Goal: Transaction & Acquisition: Book appointment/travel/reservation

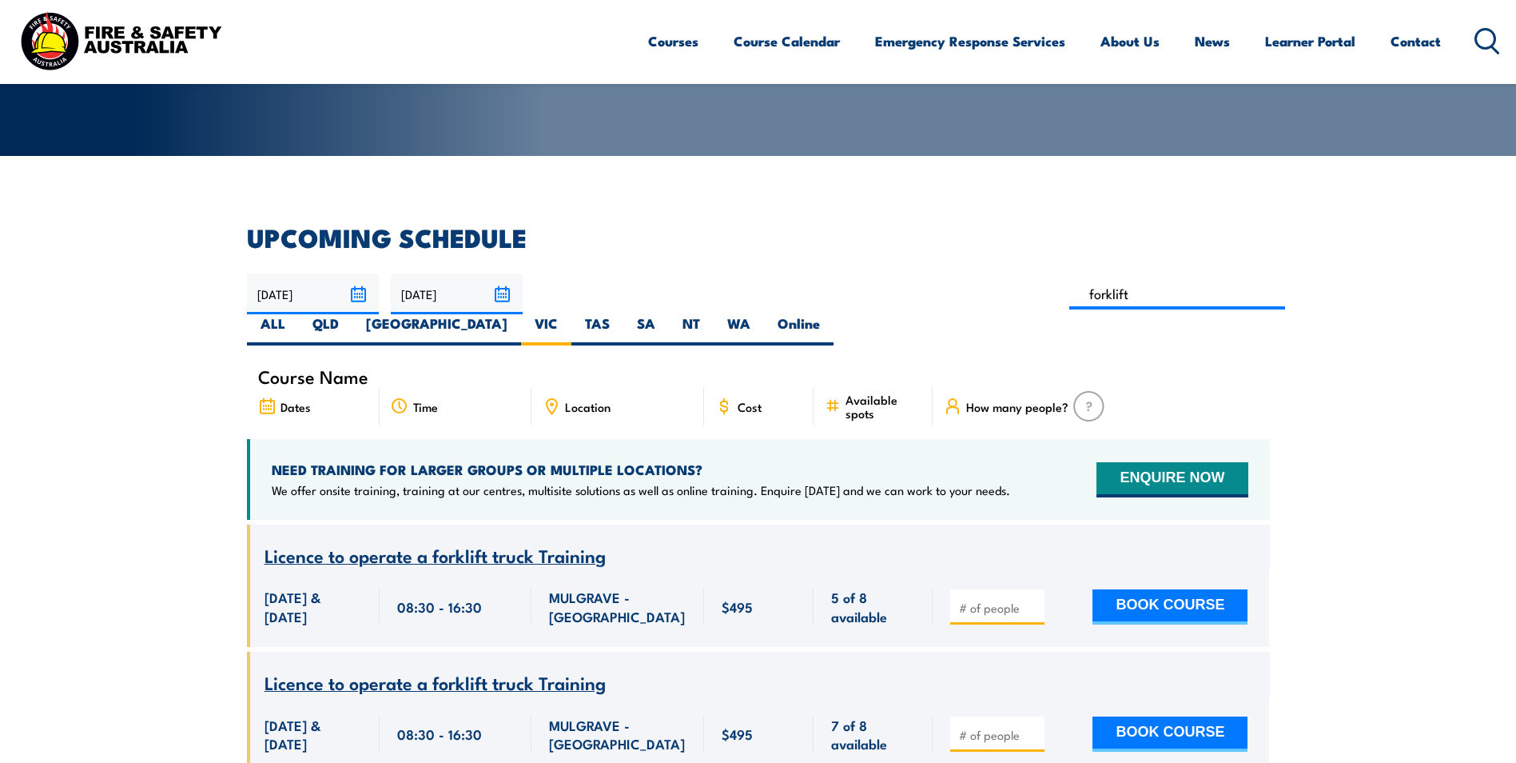
scroll to position [288, 0]
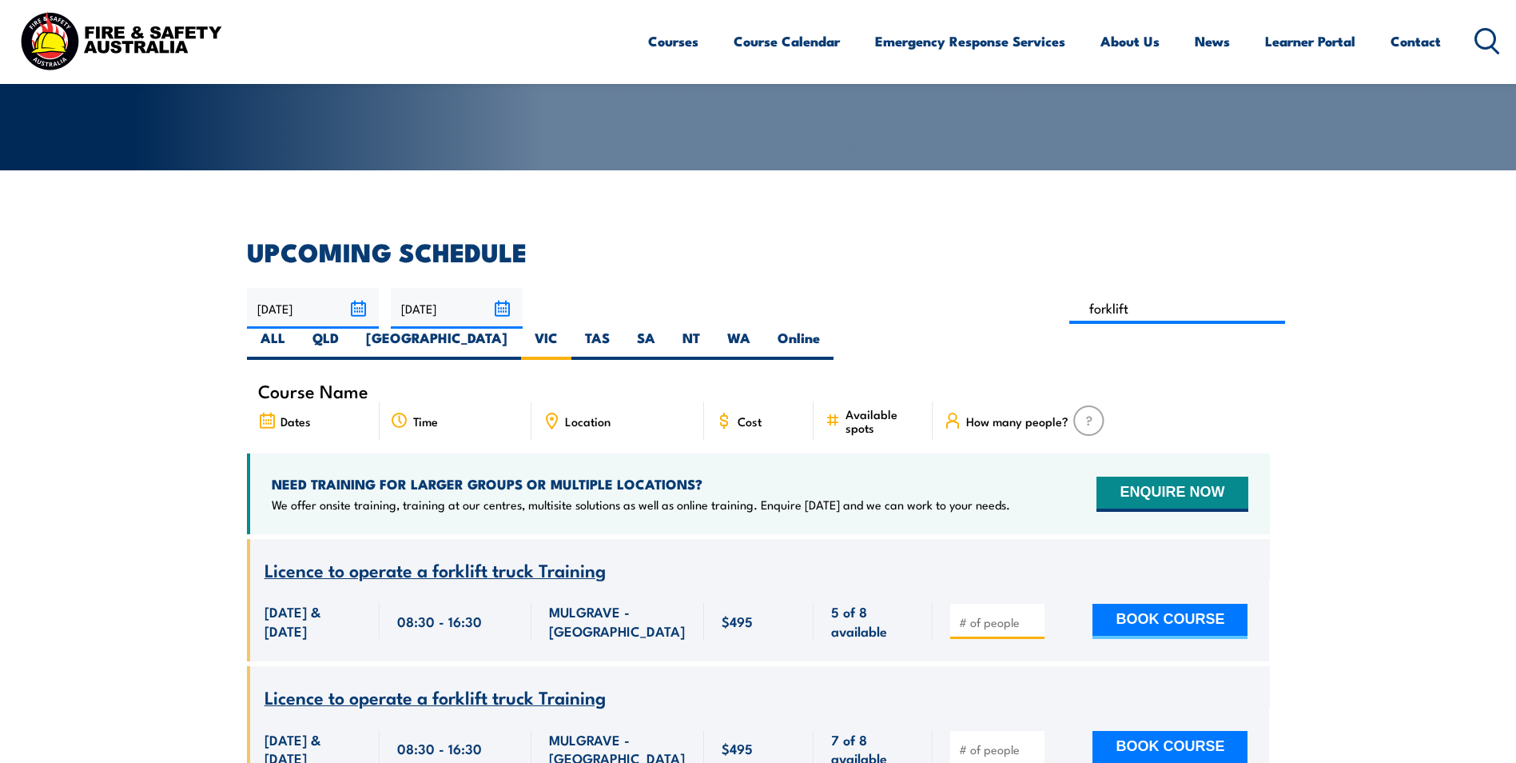
click at [573, 414] on span "Location" at bounding box center [588, 421] width 46 height 14
click at [548, 412] on icon at bounding box center [552, 421] width 18 height 18
click at [600, 604] on span "MULGRAVE - VIC" at bounding box center [617, 621] width 137 height 38
click at [1070, 305] on input at bounding box center [1178, 308] width 217 height 31
type input "forklift"
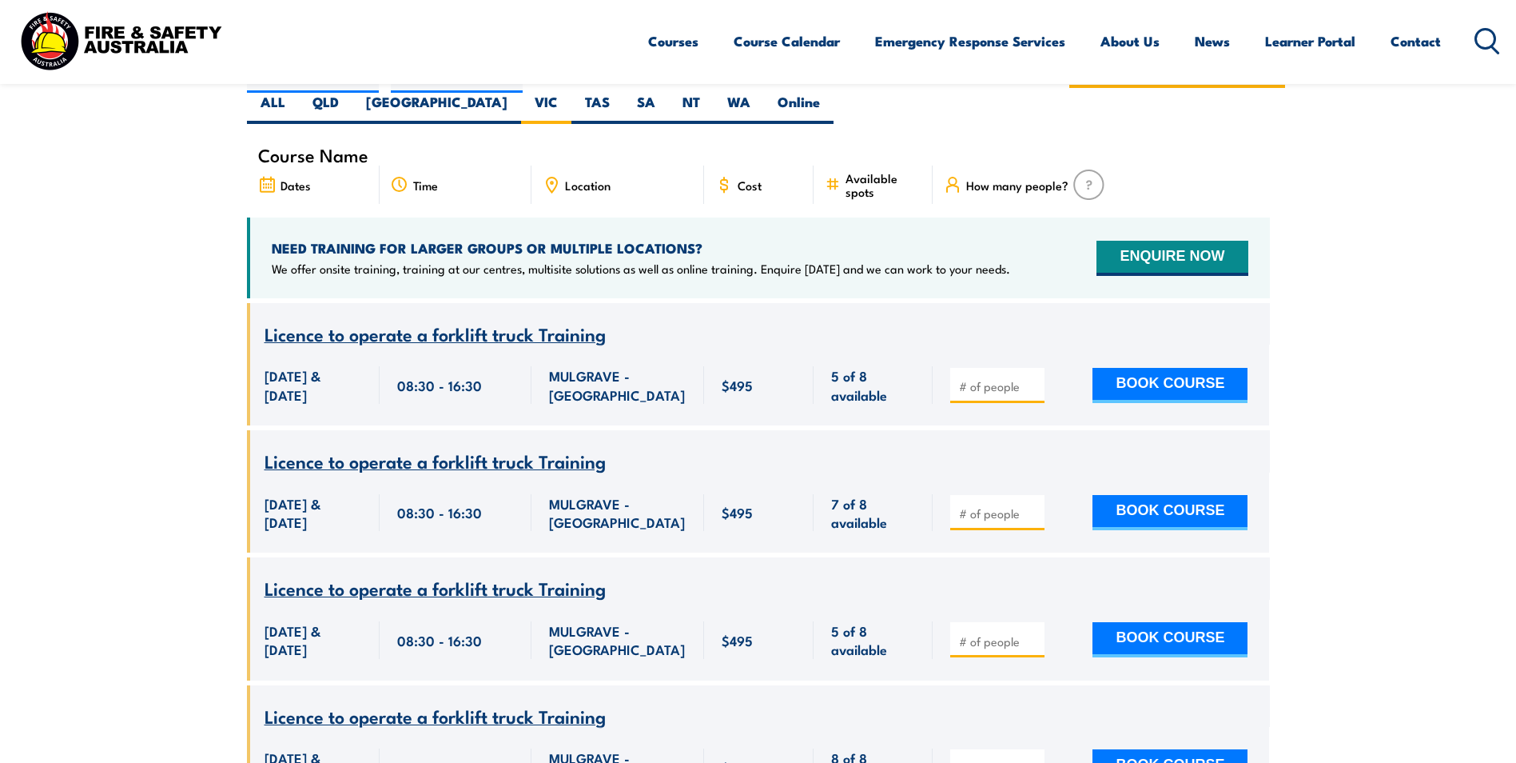
scroll to position [528, 0]
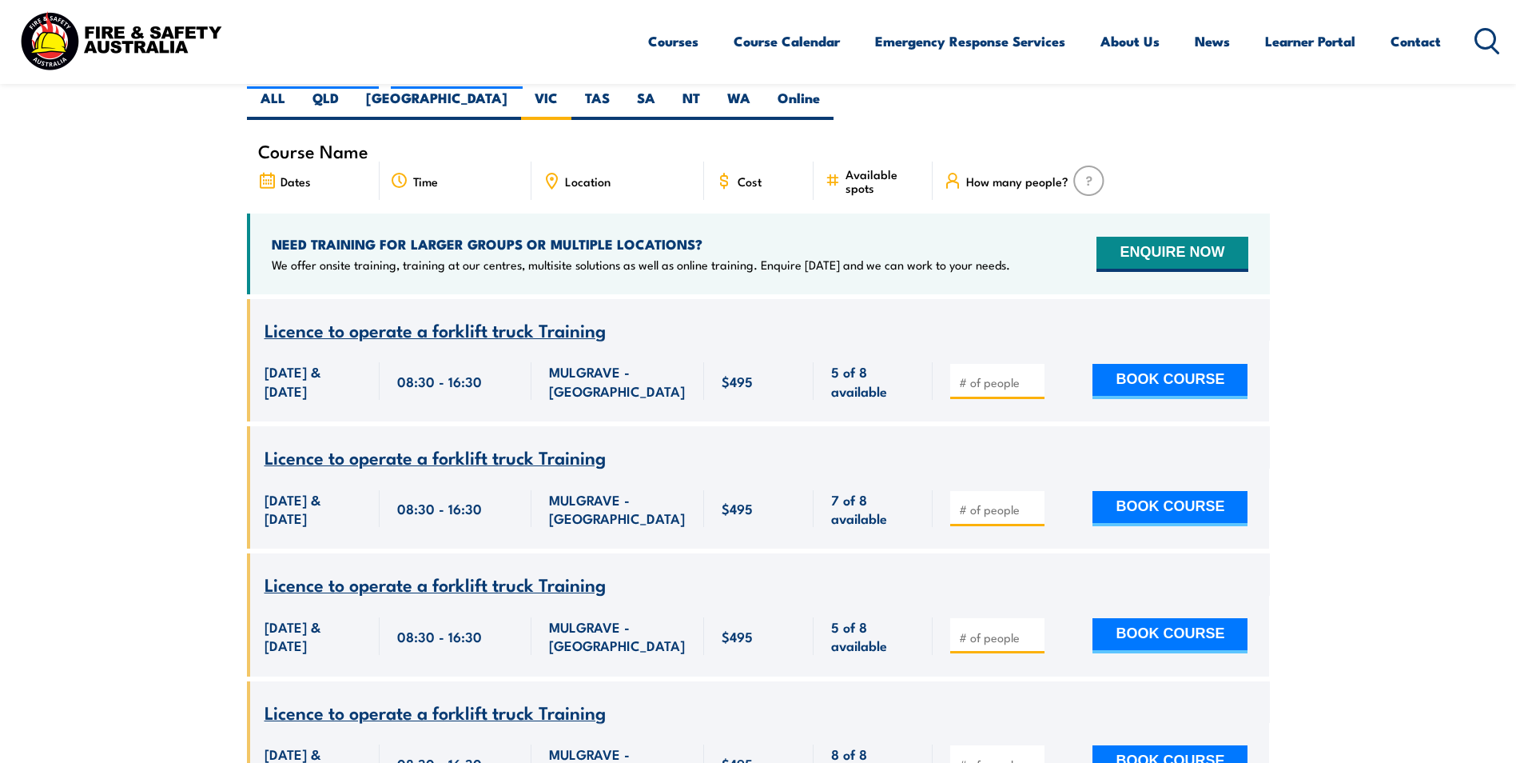
click at [1089, 165] on img at bounding box center [1089, 180] width 31 height 30
click at [1024, 174] on span "How many people?" at bounding box center [1017, 181] width 102 height 14
click at [987, 374] on input "number" at bounding box center [999, 382] width 80 height 16
type input "1"
click at [1031, 374] on input "1" at bounding box center [999, 382] width 80 height 16
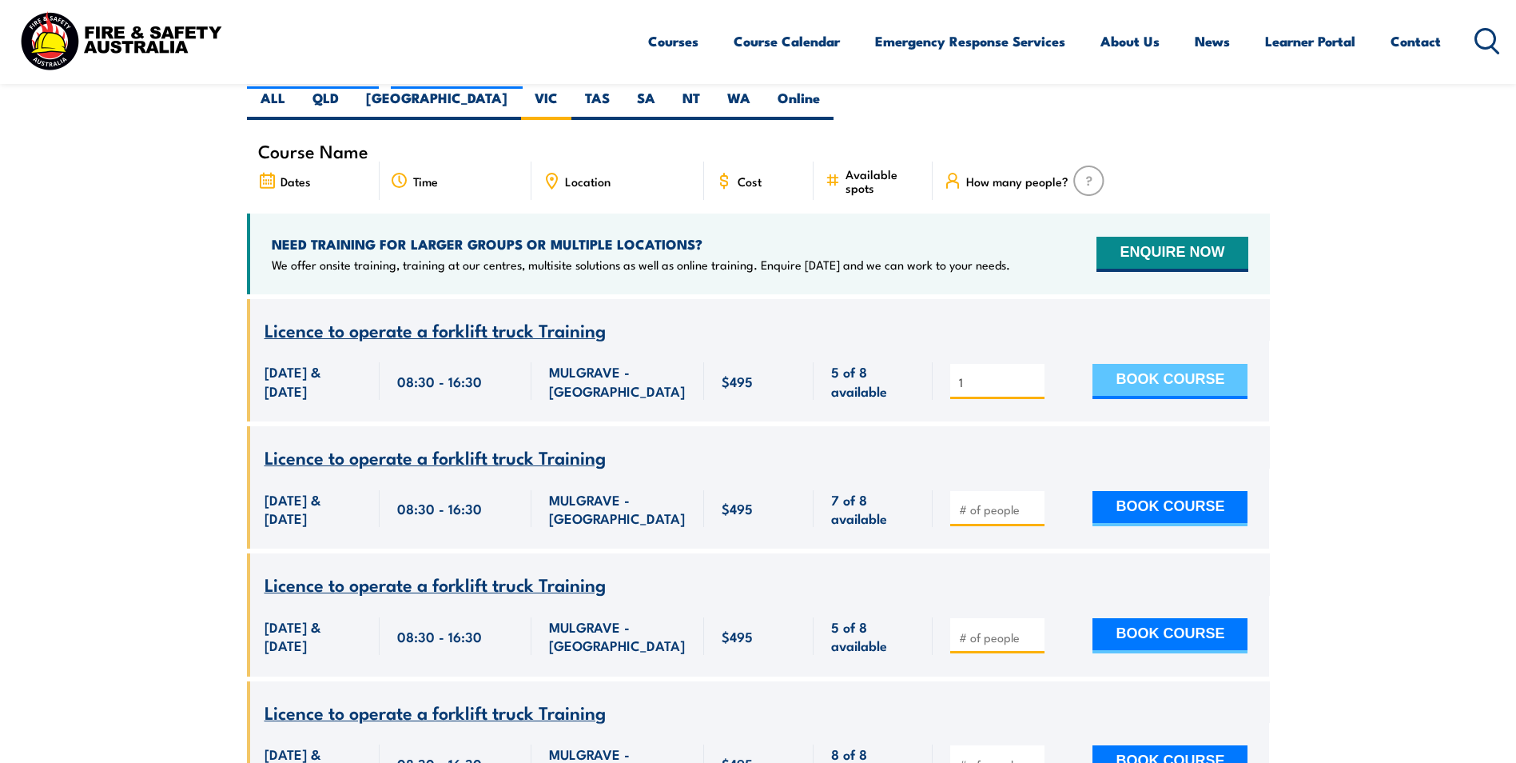
click at [1109, 364] on button "BOOK COURSE" at bounding box center [1170, 381] width 155 height 35
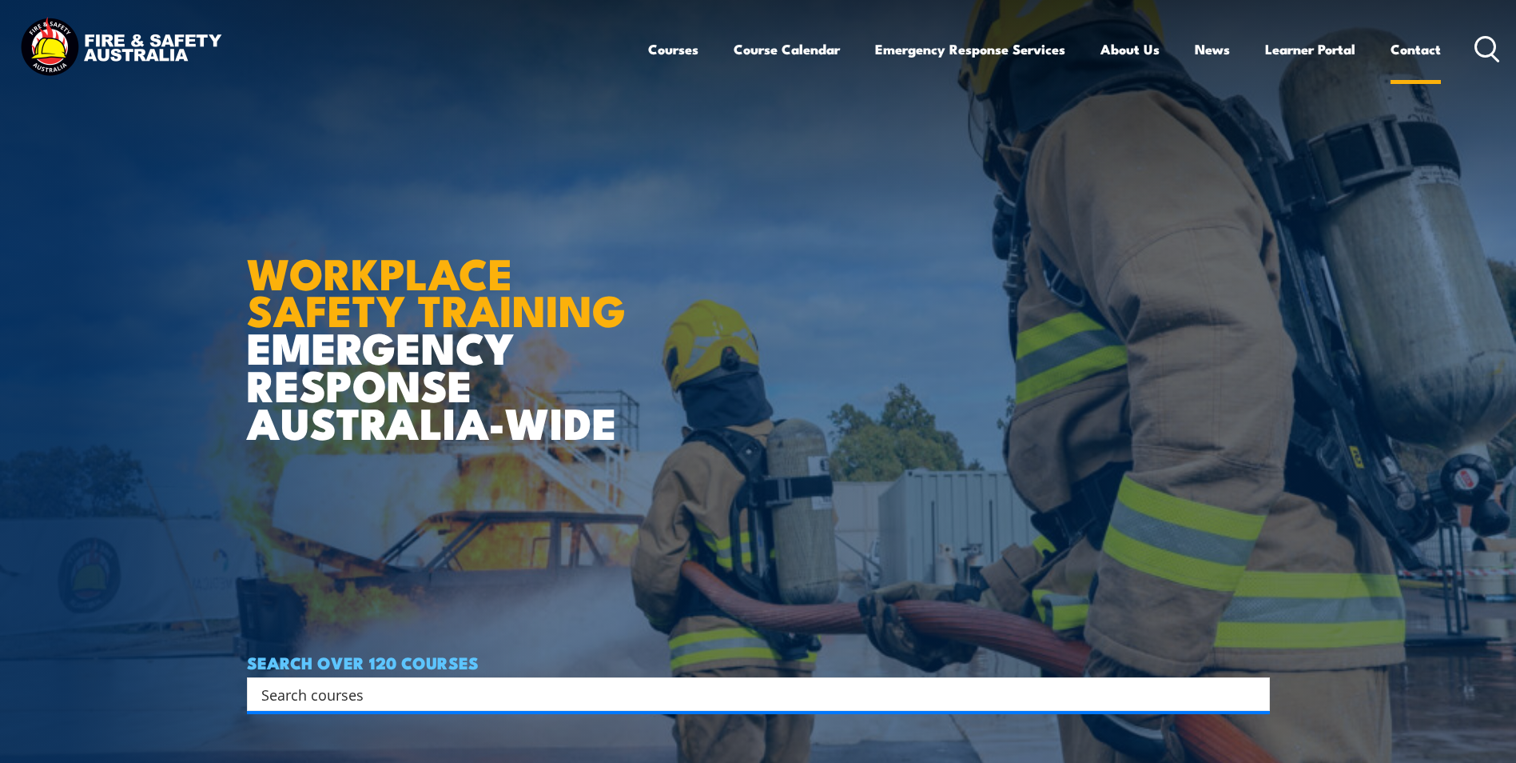
click at [1416, 52] on link "Contact" at bounding box center [1416, 49] width 50 height 42
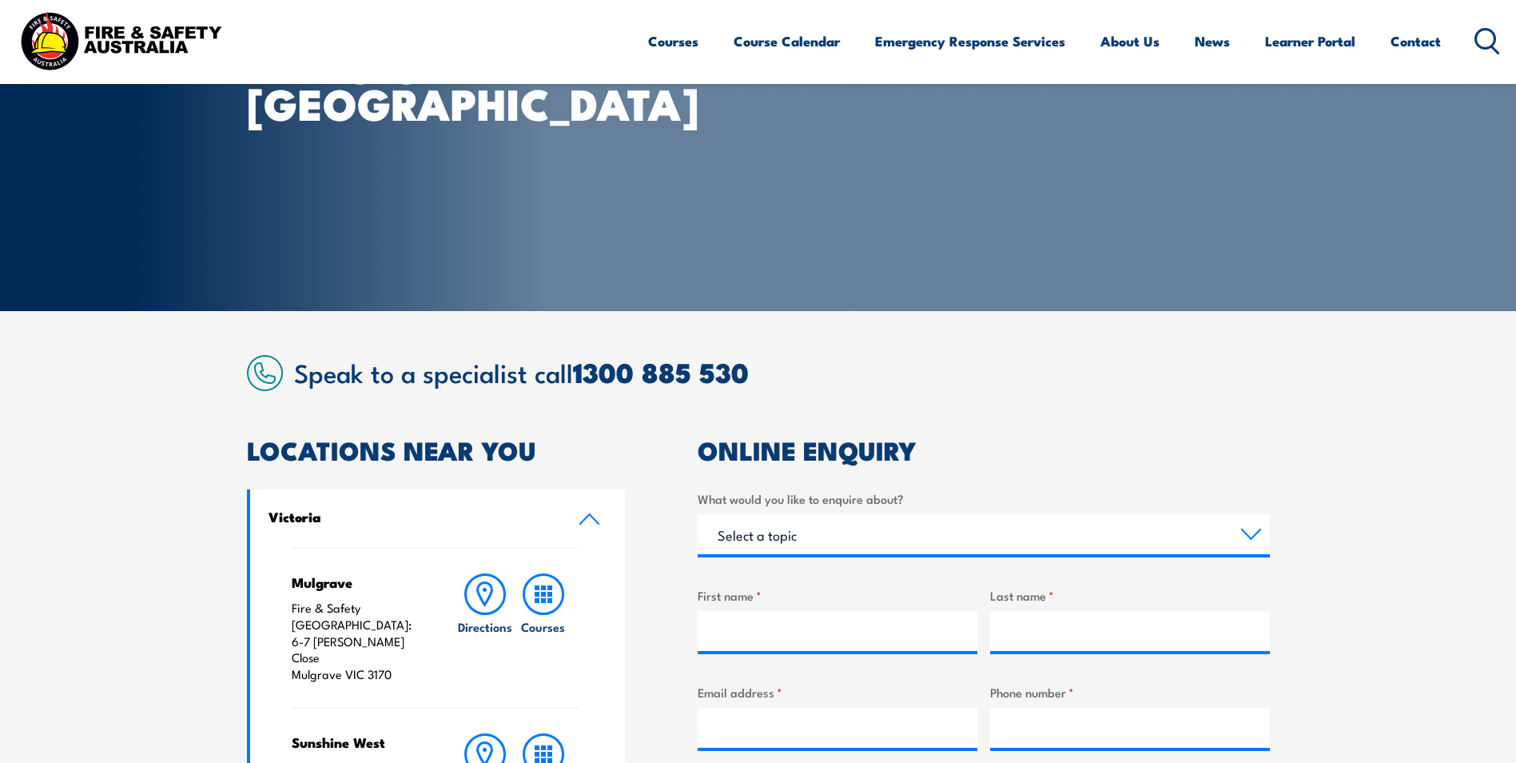
scroll to position [160, 0]
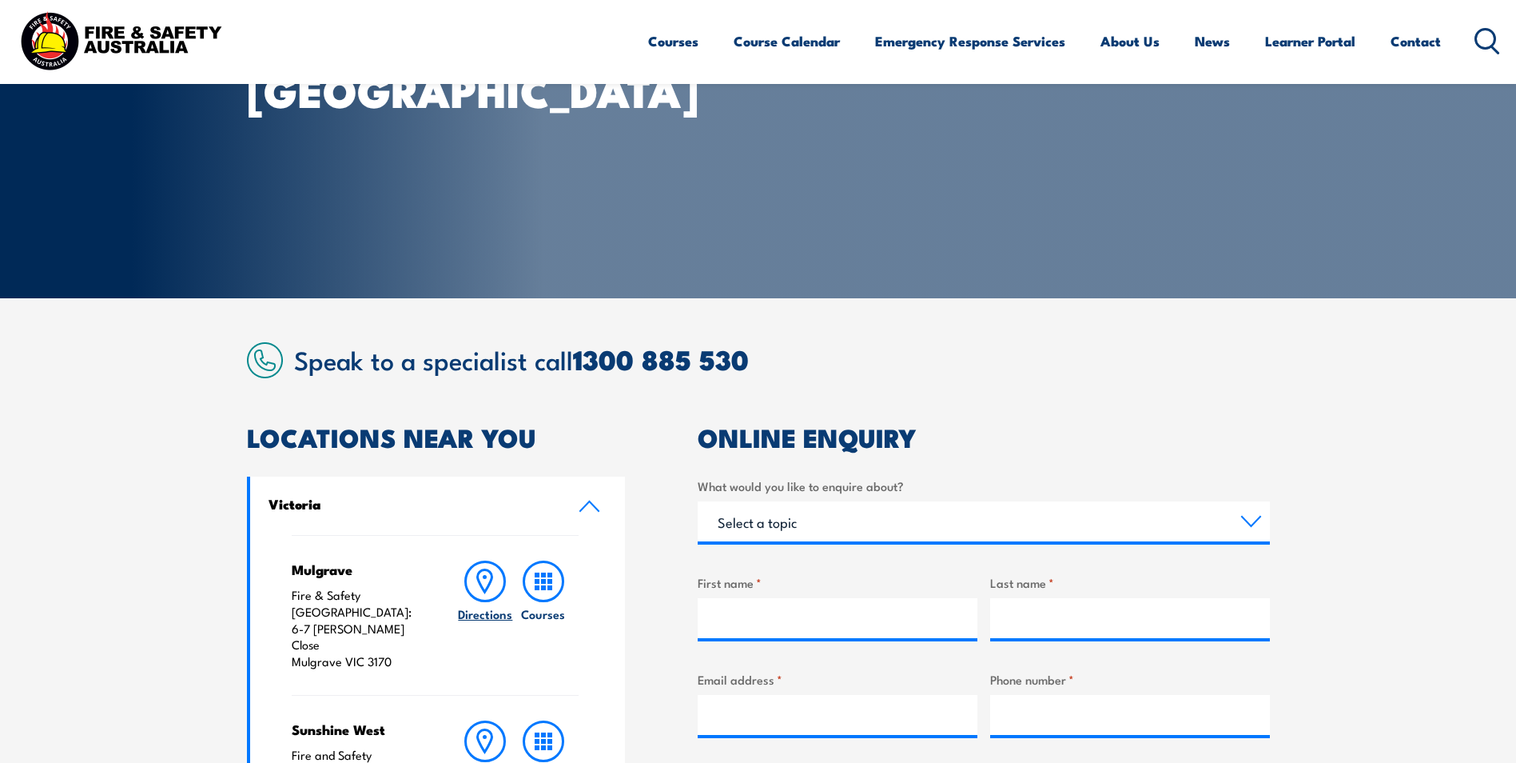
click at [494, 584] on icon at bounding box center [485, 581] width 42 height 42
